Goal: Transaction & Acquisition: Purchase product/service

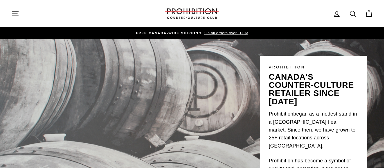
click at [14, 12] on icon "button" at bounding box center [15, 14] width 8 height 8
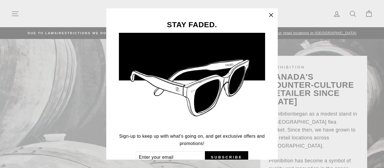
click at [270, 14] on icon "button" at bounding box center [271, 15] width 8 height 8
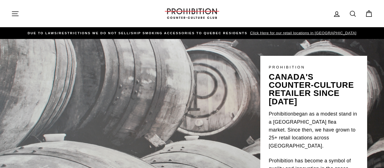
click at [13, 10] on icon "button" at bounding box center [15, 14] width 8 height 8
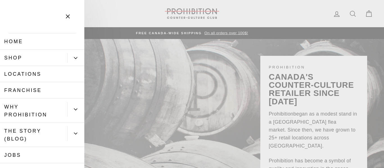
click at [75, 58] on icon "Primary" at bounding box center [75, 58] width 3 height 3
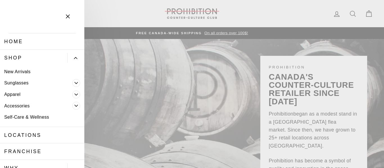
click at [15, 106] on link "Accessories" at bounding box center [36, 106] width 72 height 12
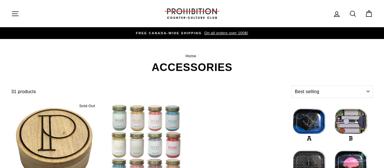
select select "best-selling"
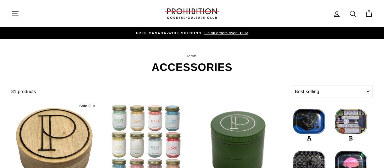
click at [16, 14] on icon "button" at bounding box center [15, 14] width 8 height 8
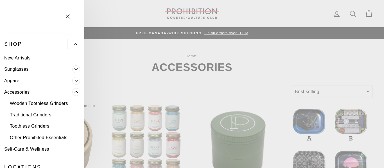
scroll to position [13, 0]
click at [14, 81] on link "Apparel" at bounding box center [36, 82] width 72 height 12
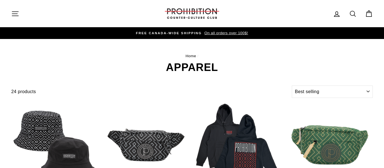
select select "best-selling"
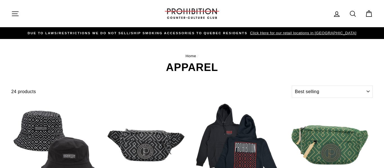
click at [17, 13] on icon "button" at bounding box center [15, 14] width 6 height 4
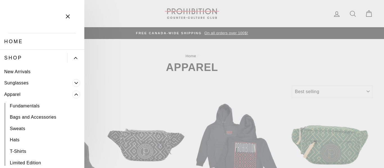
click at [74, 57] on icon "Primary" at bounding box center [75, 58] width 3 height 3
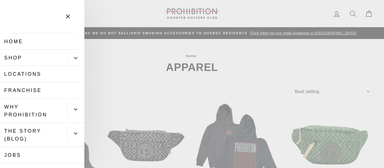
click at [26, 41] on link "Home" at bounding box center [42, 41] width 84 height 16
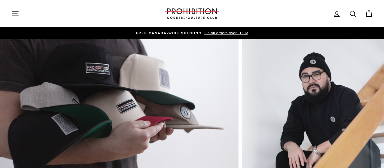
click at [15, 15] on icon "button" at bounding box center [15, 14] width 8 height 8
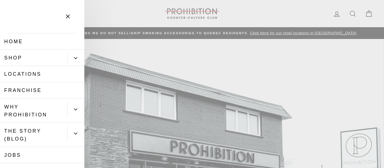
click at [20, 57] on link "Shop" at bounding box center [33, 58] width 67 height 16
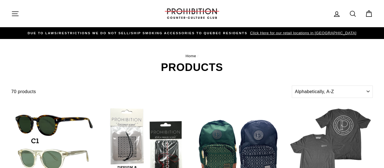
click at [352, 14] on icon at bounding box center [353, 14] width 8 height 8
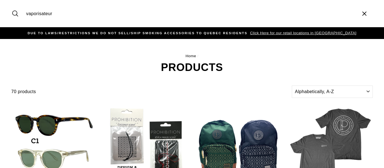
type input "vaporisateur"
click at [11, 4] on button "Search" at bounding box center [17, 13] width 12 height 19
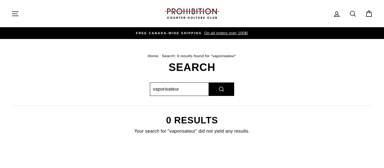
click at [182, 91] on input "vaporisateur" at bounding box center [179, 89] width 59 height 13
type input "vape"
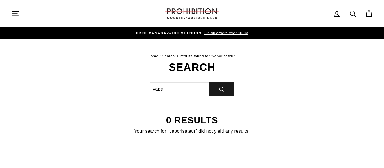
click at [220, 92] on icon "submit" at bounding box center [221, 89] width 7 height 7
